Goal: Check status: Check status

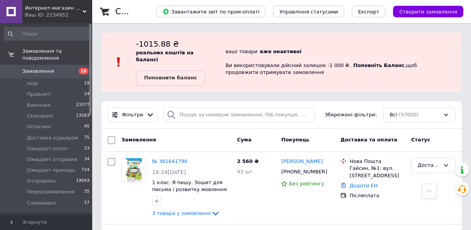
scroll to position [140, 0]
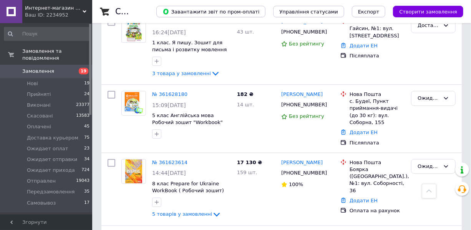
click at [63, 68] on span "Замовлення" at bounding box center [46, 71] width 49 height 7
click at [43, 91] on span "Прийняті" at bounding box center [39, 94] width 24 height 7
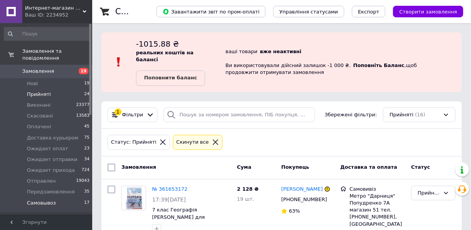
click at [40, 199] on span "Самовывоз" at bounding box center [41, 202] width 29 height 7
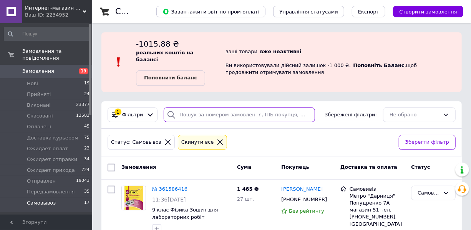
click at [214, 115] on input "search" at bounding box center [239, 114] width 151 height 15
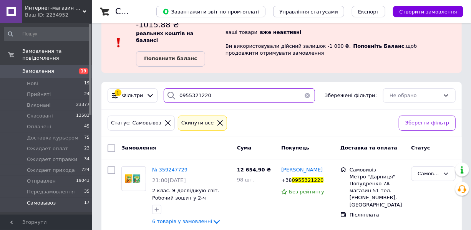
scroll to position [30, 0]
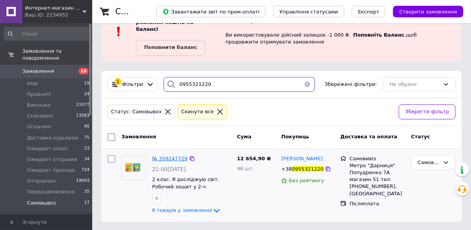
type input "0955321220"
click at [173, 158] on span "№ 359247729" at bounding box center [169, 158] width 35 height 6
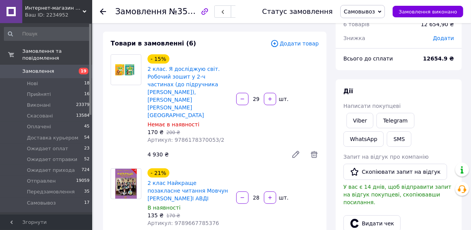
scroll to position [70, 0]
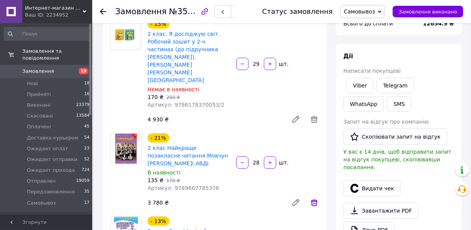
click at [311, 198] on icon at bounding box center [314, 202] width 9 height 9
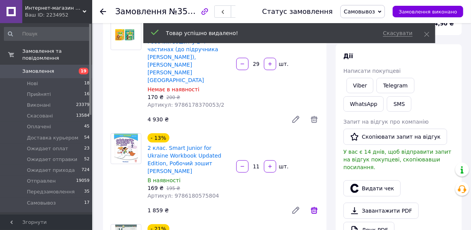
click at [315, 205] on icon at bounding box center [314, 209] width 9 height 9
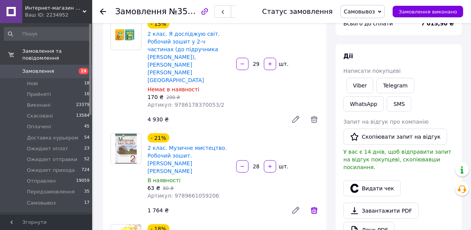
click at [316, 205] on icon at bounding box center [314, 209] width 9 height 9
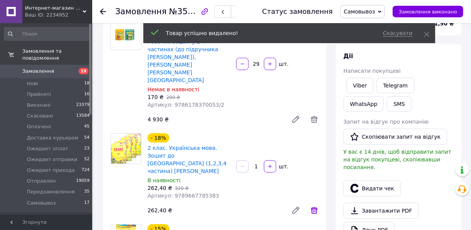
click at [316, 205] on icon at bounding box center [314, 209] width 9 height 9
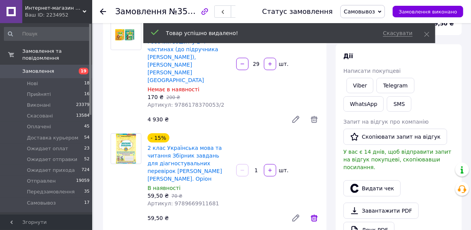
click at [314, 214] on icon at bounding box center [314, 217] width 7 height 7
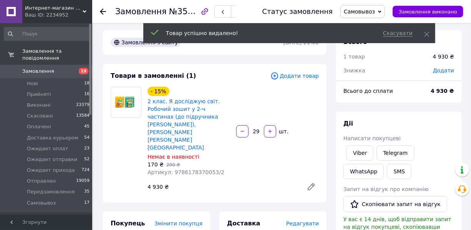
scroll to position [0, 0]
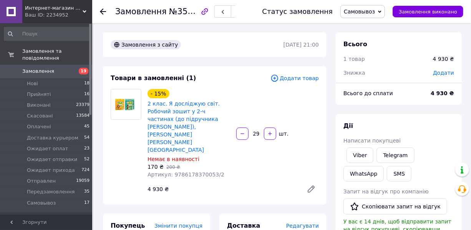
click at [55, 65] on link "Замовлення 19" at bounding box center [47, 71] width 94 height 13
